Goal: Complete application form

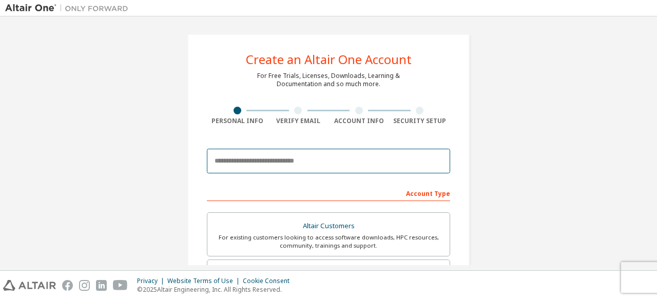
click at [331, 157] on input "email" at bounding box center [328, 161] width 243 height 25
click at [282, 164] on input "**********" at bounding box center [328, 161] width 243 height 25
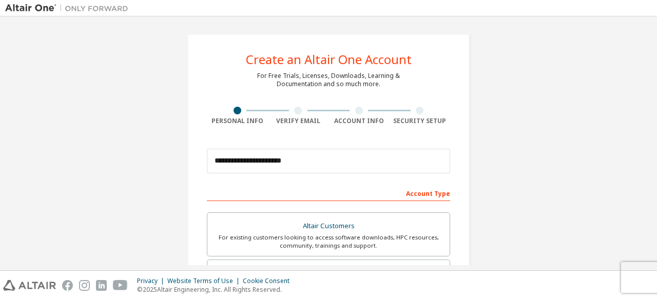
click at [296, 110] on div at bounding box center [298, 111] width 8 height 8
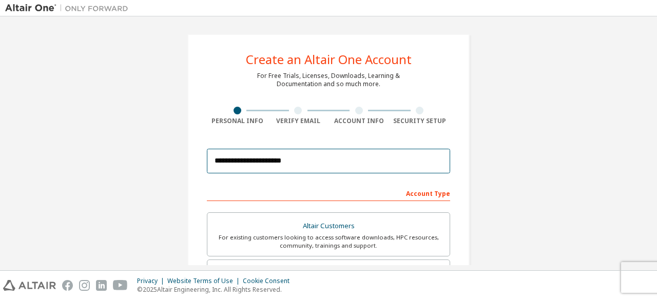
click at [259, 166] on input "**********" at bounding box center [328, 161] width 243 height 25
type input "**********"
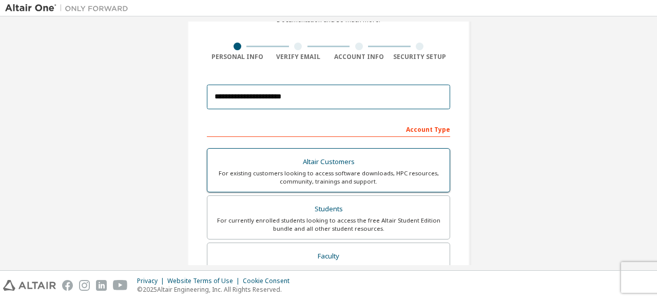
scroll to position [64, 0]
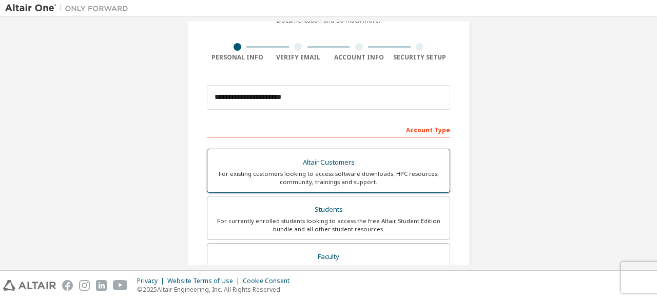
click at [372, 167] on div "Altair Customers" at bounding box center [328, 162] width 230 height 14
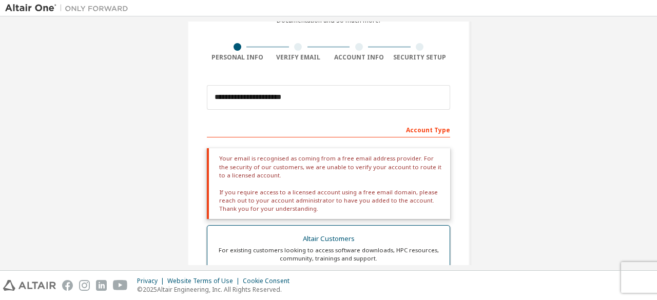
click at [372, 167] on div "Your email is recognised as coming from a free email address provider. For the …" at bounding box center [328, 183] width 243 height 71
click at [290, 241] on div "Altair Customers" at bounding box center [328, 239] width 230 height 14
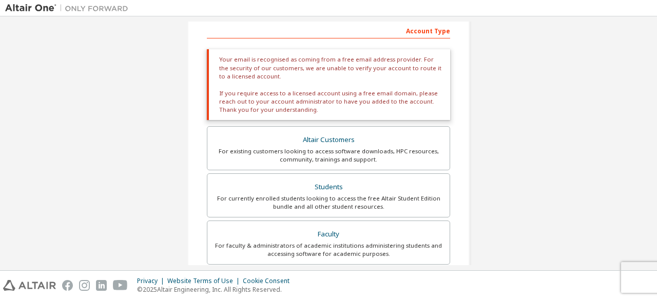
scroll to position [161, 0]
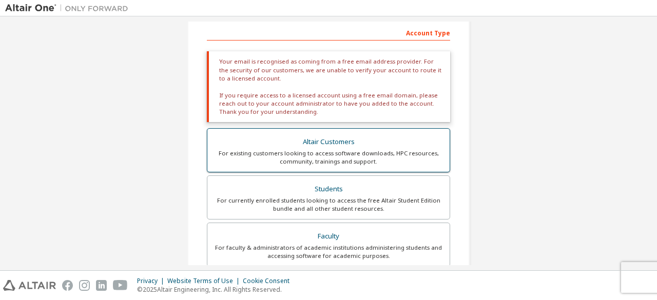
click at [345, 151] on div "For existing customers looking to access software downloads, HPC resources, com…" at bounding box center [328, 157] width 230 height 16
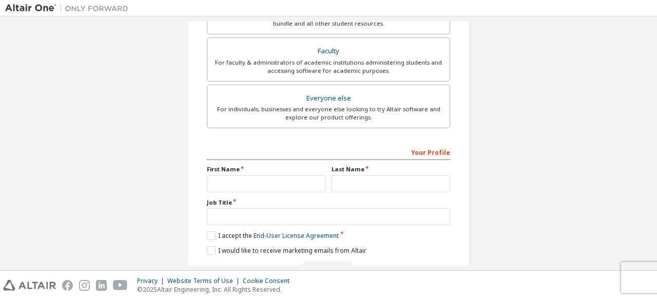
scroll to position [346, 0]
click at [291, 184] on input "text" at bounding box center [266, 183] width 119 height 17
type input "*****"
click at [336, 187] on input "text" at bounding box center [390, 183] width 119 height 17
type input "****"
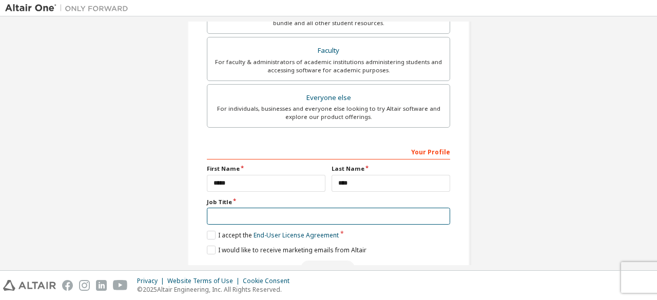
click at [318, 216] on input "text" at bounding box center [328, 216] width 243 height 17
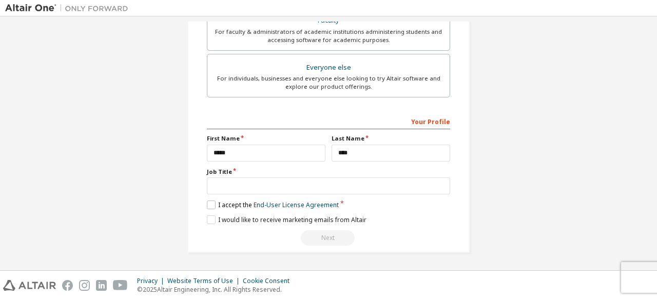
click at [209, 202] on label "I accept the End-User License Agreement" at bounding box center [273, 205] width 132 height 9
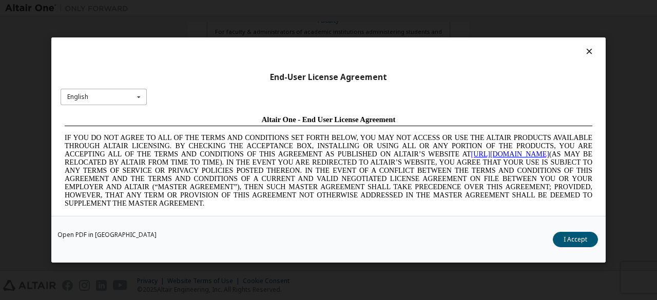
scroll to position [0, 0]
click at [139, 96] on icon at bounding box center [138, 97] width 13 height 16
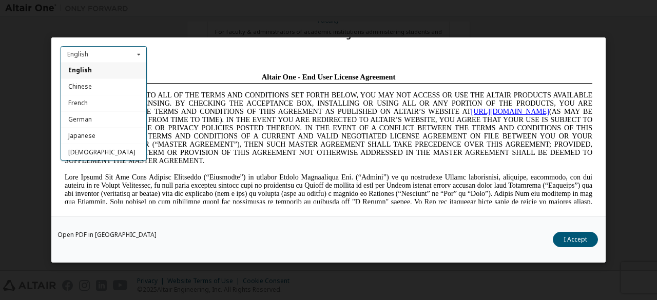
click at [99, 48] on div "English English Chinese French German Japanese Korean Portuguese" at bounding box center [104, 54] width 86 height 17
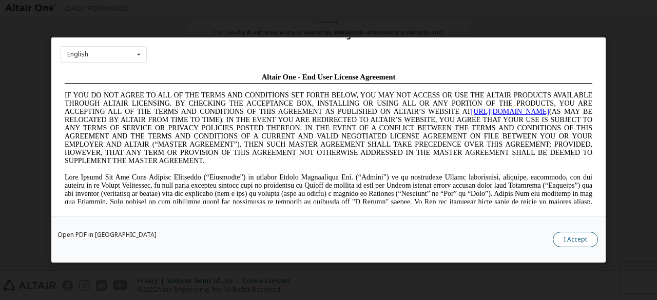
click at [560, 238] on button "I Accept" at bounding box center [575, 239] width 45 height 15
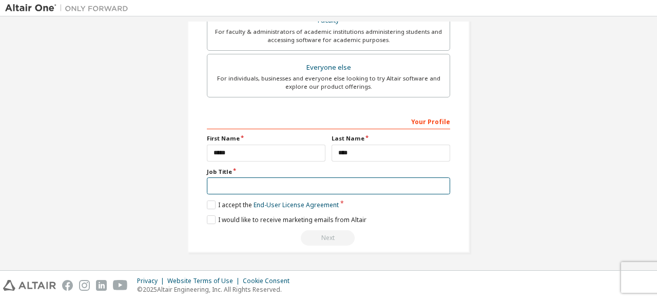
click at [276, 188] on input "text" at bounding box center [328, 186] width 243 height 17
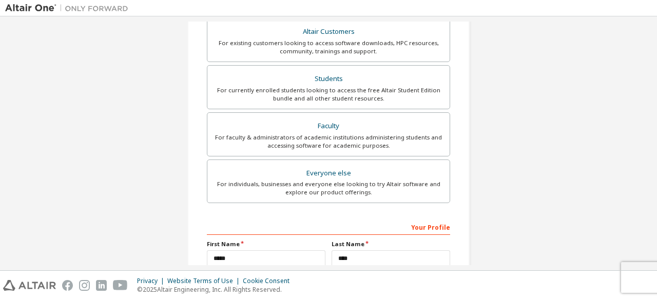
scroll to position [275, 0]
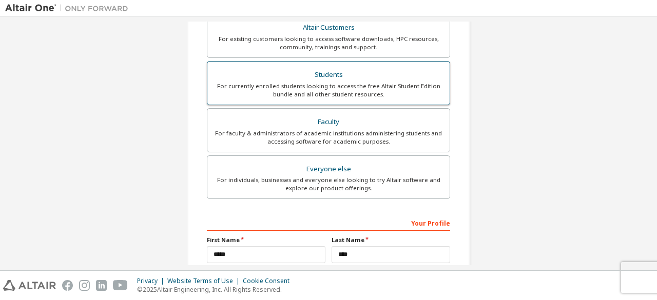
click at [326, 86] on div "For currently enrolled students looking to access the free Altair Student Editi…" at bounding box center [328, 90] width 230 height 16
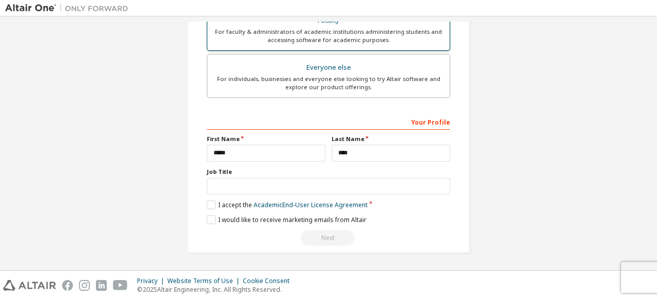
scroll to position [335, 0]
click at [208, 203] on label "I accept the Academic End-User License Agreement" at bounding box center [287, 205] width 161 height 9
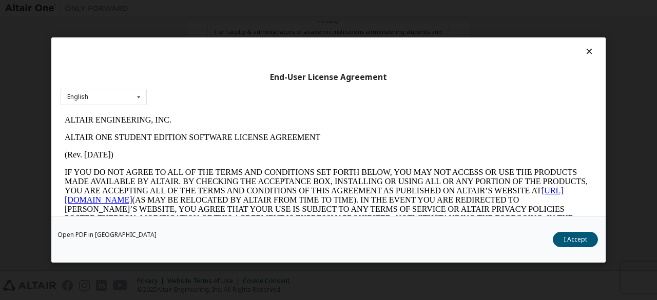
scroll to position [0, 0]
click at [572, 240] on button "I Accept" at bounding box center [575, 239] width 45 height 15
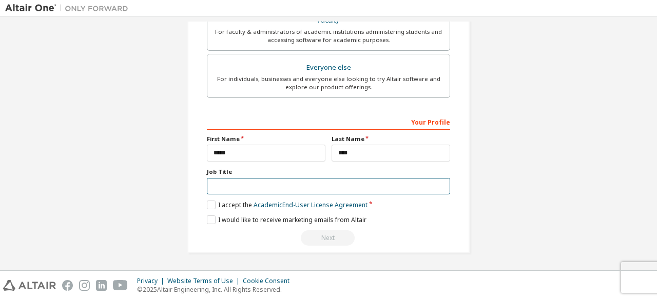
click at [308, 186] on input "text" at bounding box center [328, 186] width 243 height 17
type input "*********"
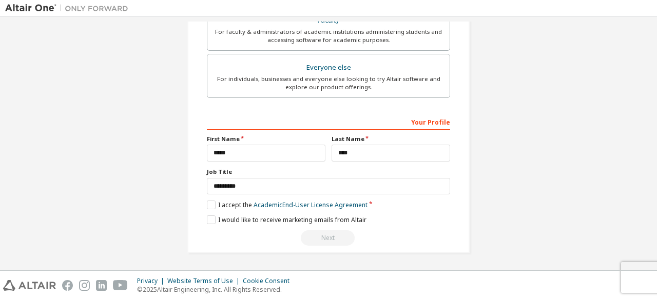
click at [323, 242] on div "Next" at bounding box center [328, 237] width 243 height 15
click at [439, 122] on div "Your Profile" at bounding box center [328, 121] width 243 height 16
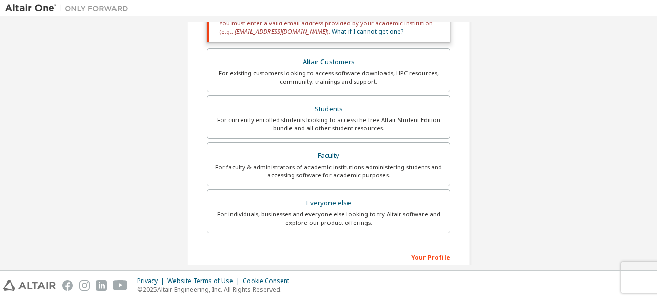
scroll to position [199, 0]
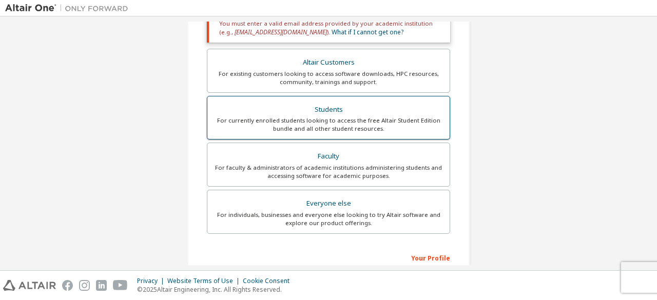
drag, startPoint x: 360, startPoint y: 114, endPoint x: 331, endPoint y: 113, distance: 28.8
click at [331, 113] on div "Students" at bounding box center [328, 110] width 230 height 14
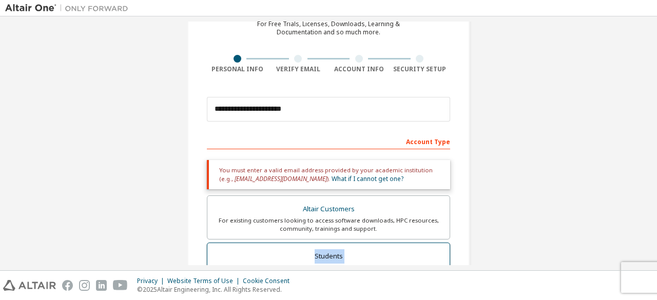
scroll to position [10, 0]
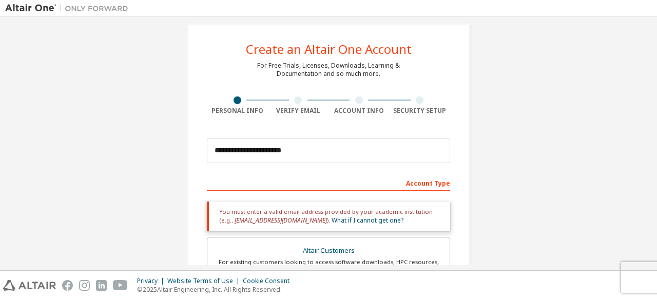
click at [414, 187] on div "Account Type" at bounding box center [328, 182] width 243 height 16
click at [418, 182] on div "Account Type" at bounding box center [328, 182] width 243 height 16
click at [292, 107] on div "Verify Email" at bounding box center [298, 111] width 61 height 8
click at [294, 100] on div at bounding box center [298, 100] width 8 height 8
